Goal: Check status: Check status

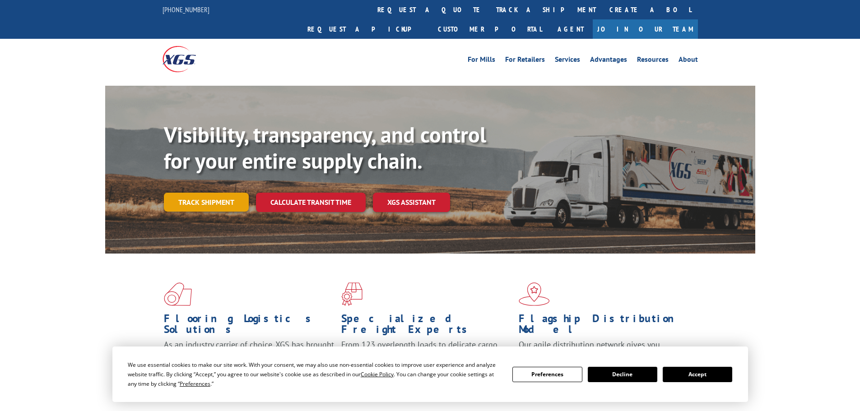
click at [196, 193] on link "Track shipment" at bounding box center [206, 202] width 85 height 19
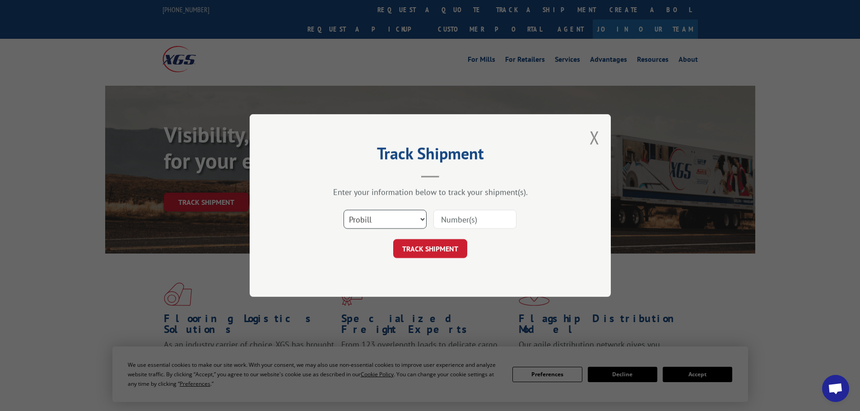
click at [392, 224] on select "Select category... Probill BOL PO" at bounding box center [385, 219] width 83 height 19
select select "po"
click at [344, 210] on select "Select category... Probill BOL PO" at bounding box center [385, 219] width 83 height 19
click at [480, 217] on input at bounding box center [475, 219] width 83 height 19
paste input "02520847"
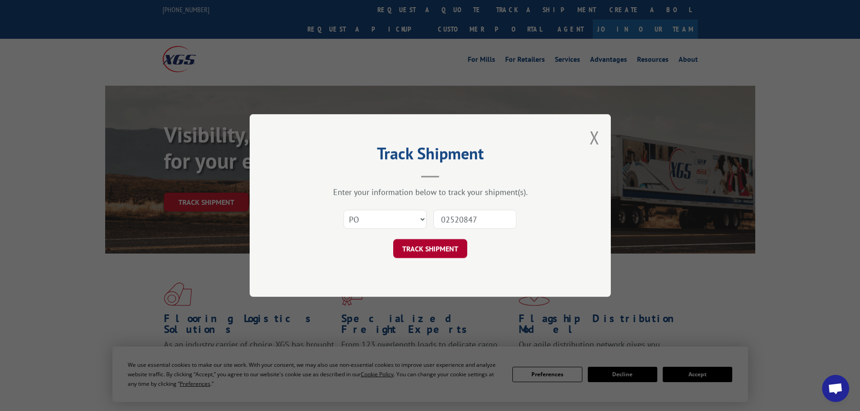
type input "02520847"
click at [426, 249] on button "TRACK SHIPMENT" at bounding box center [430, 248] width 74 height 19
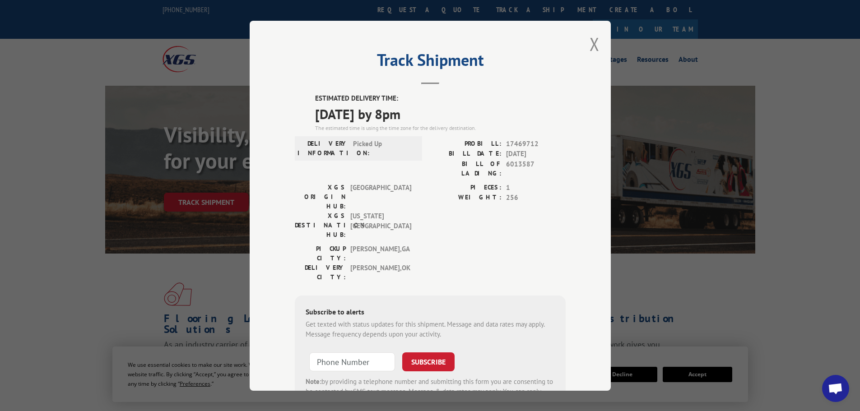
click at [369, 118] on span "[DATE] by 8pm" at bounding box center [440, 113] width 251 height 20
click at [370, 118] on span "[DATE] by 8pm" at bounding box center [440, 113] width 251 height 20
copy span "[DATE] by 8pm"
